Goal: Task Accomplishment & Management: Manage account settings

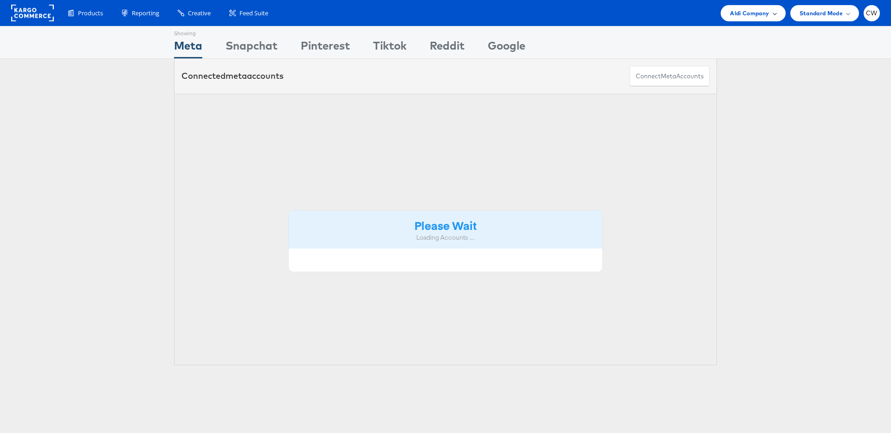
click at [745, 13] on span "Aldi Company" at bounding box center [749, 13] width 39 height 10
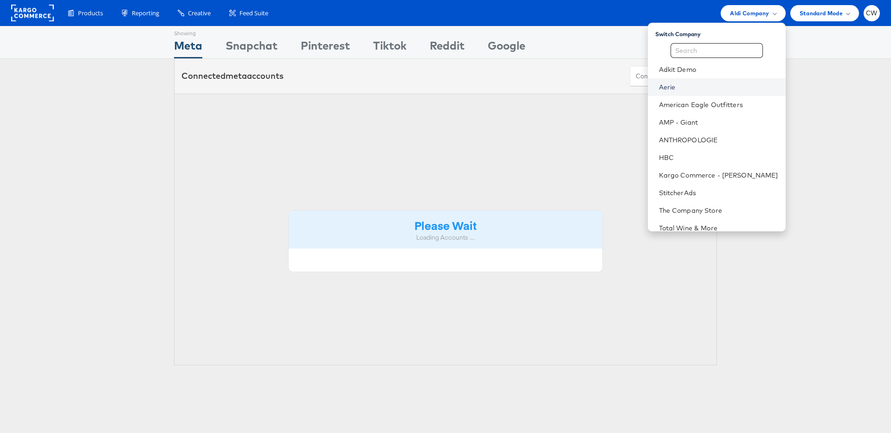
click at [687, 90] on link "Aerie" at bounding box center [718, 87] width 119 height 9
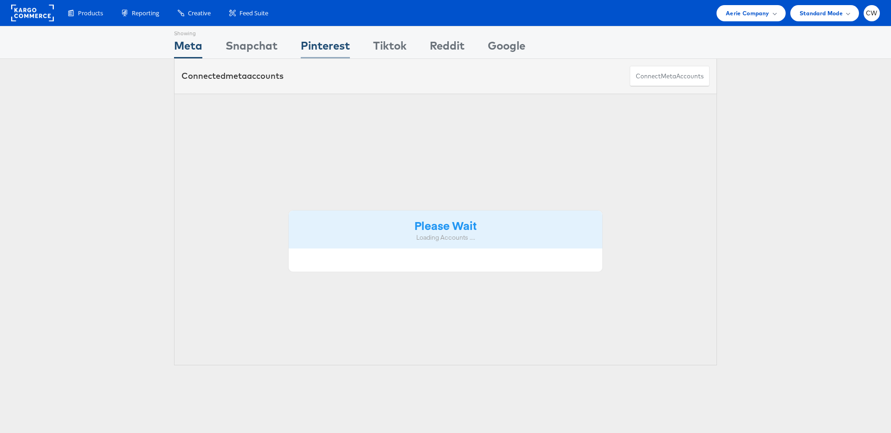
click at [333, 45] on div "Pinterest" at bounding box center [325, 48] width 49 height 21
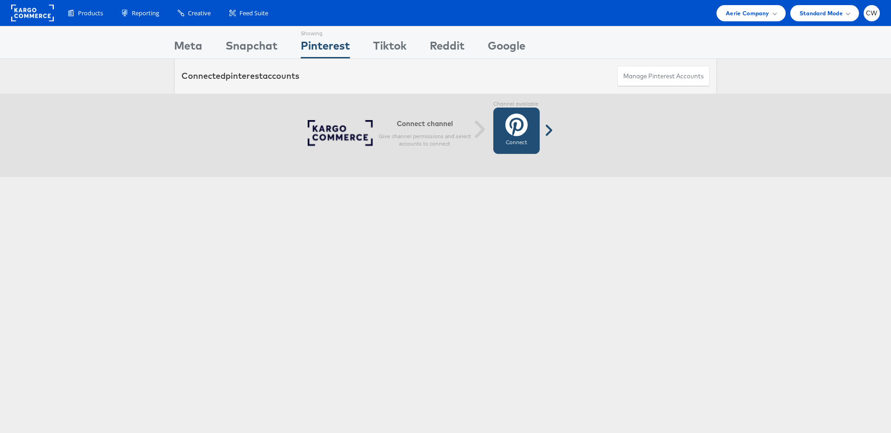
click at [526, 133] on icon at bounding box center [516, 124] width 22 height 23
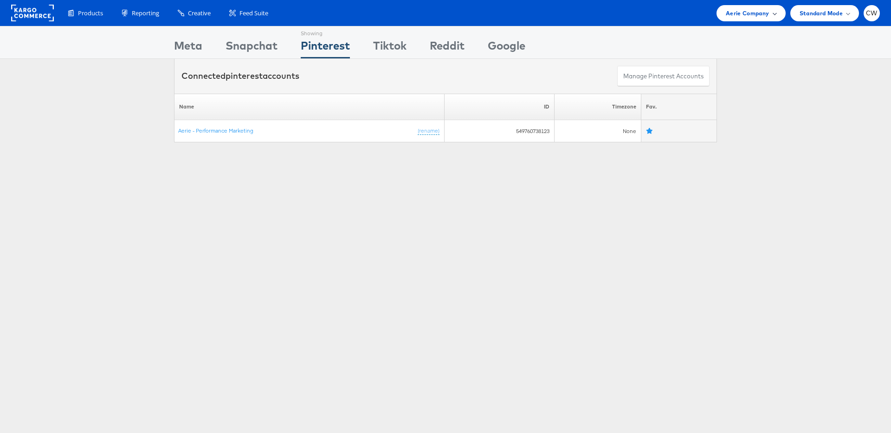
click at [774, 15] on div "Aerie Company" at bounding box center [751, 13] width 50 height 10
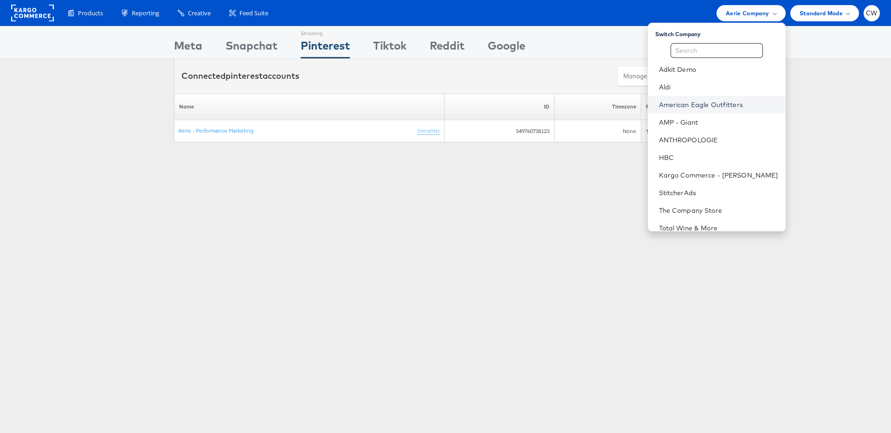
click at [716, 103] on link "American Eagle Outfitters" at bounding box center [718, 104] width 119 height 9
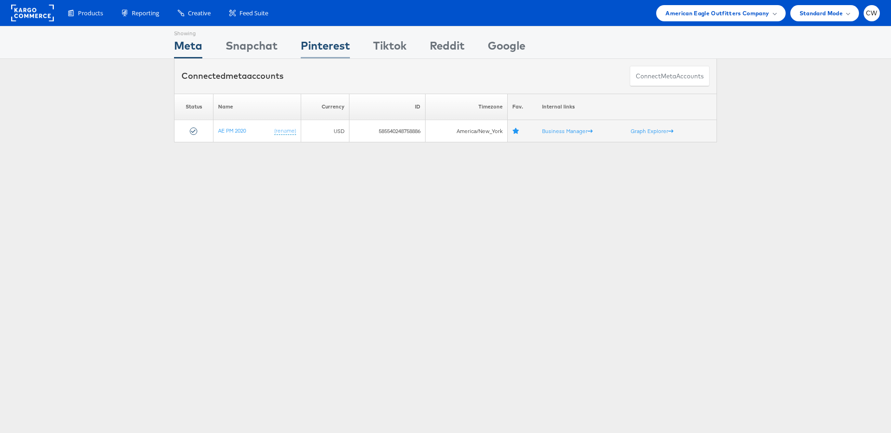
click at [346, 55] on div "Pinterest" at bounding box center [325, 48] width 49 height 21
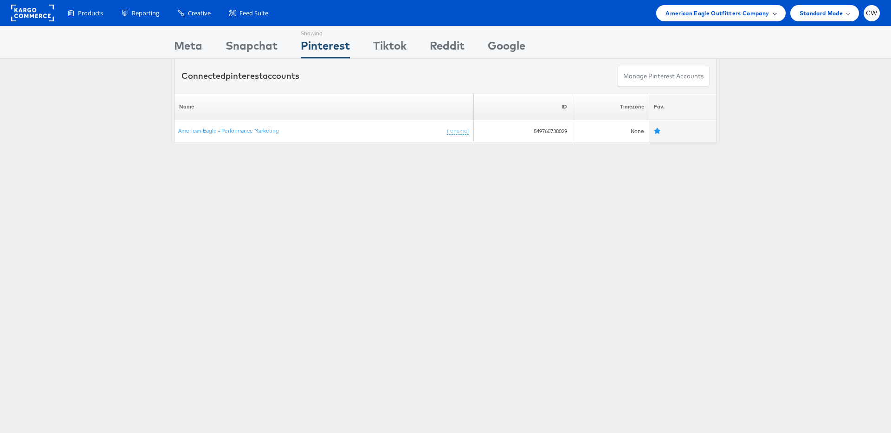
click at [735, 15] on span "American Eagle Outfitters Company" at bounding box center [716, 13] width 103 height 10
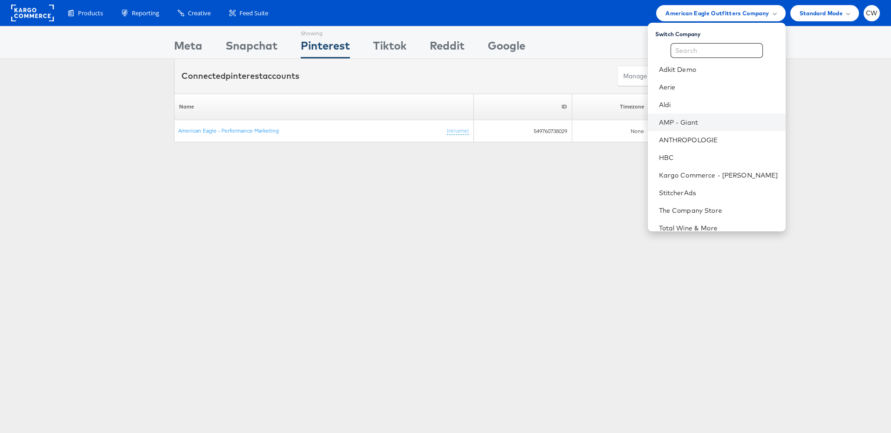
scroll to position [26, 0]
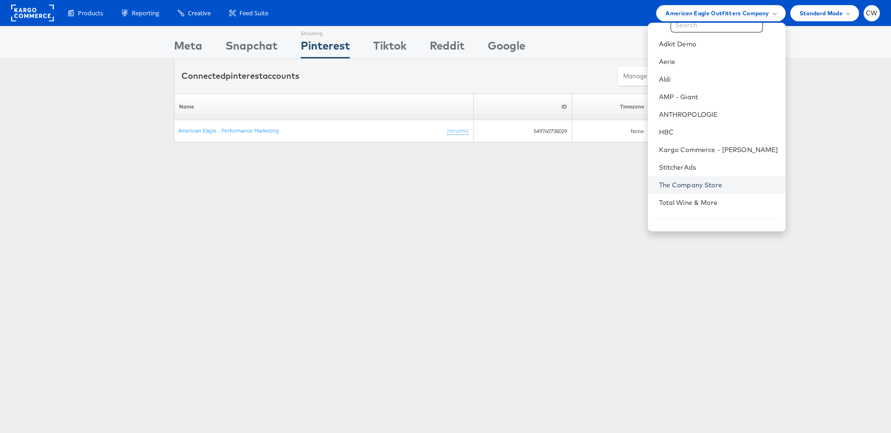
click at [714, 186] on link "The Company Store" at bounding box center [718, 184] width 119 height 9
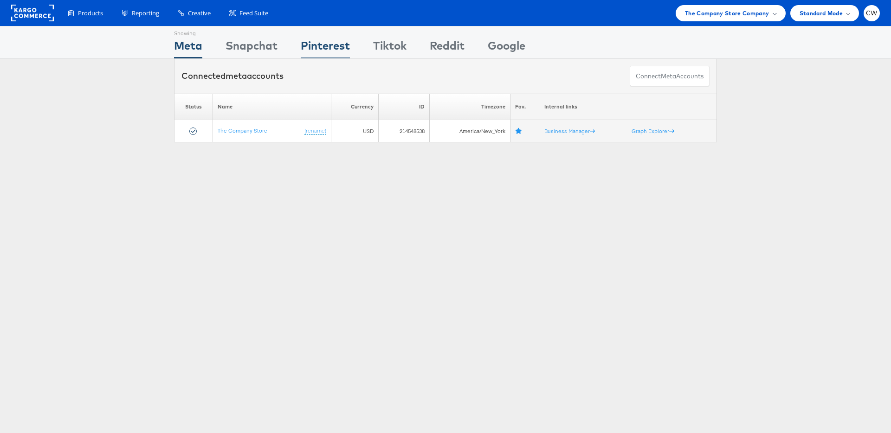
click at [316, 49] on div "Pinterest" at bounding box center [325, 48] width 49 height 21
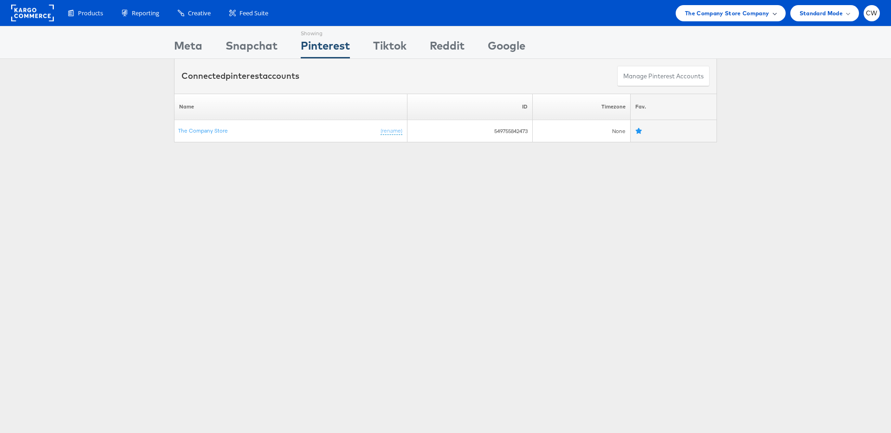
click at [707, 12] on span "The Company Store Company" at bounding box center [727, 13] width 84 height 10
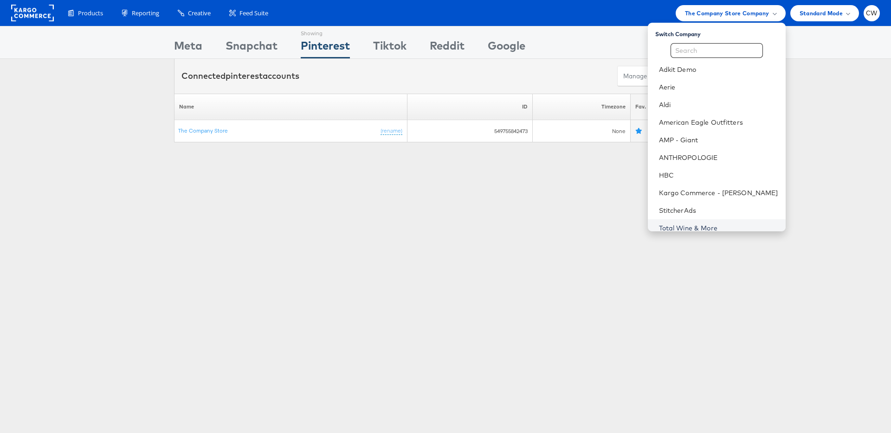
click at [724, 228] on link "Total Wine & More" at bounding box center [718, 228] width 119 height 9
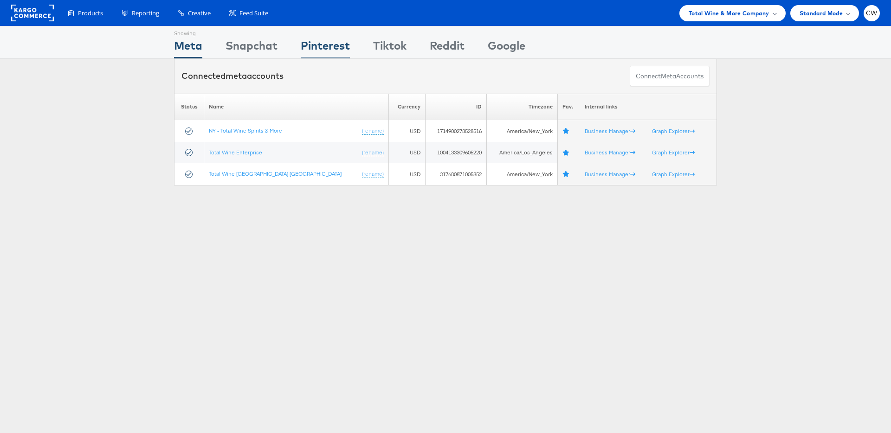
click at [313, 51] on div "Pinterest" at bounding box center [325, 48] width 49 height 21
